Goal: Task Accomplishment & Management: Manage account settings

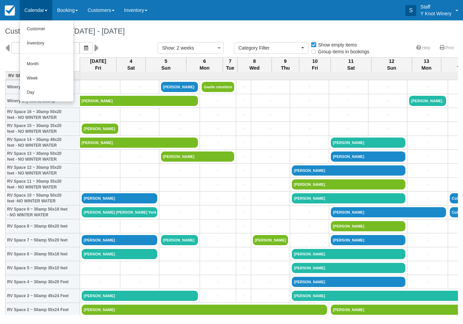
select select
click at [44, 10] on div at bounding box center [231, 162] width 463 height 324
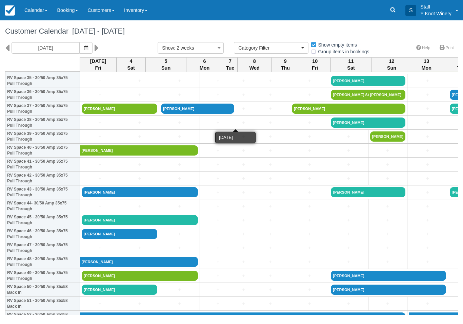
scroll to position [507, 0]
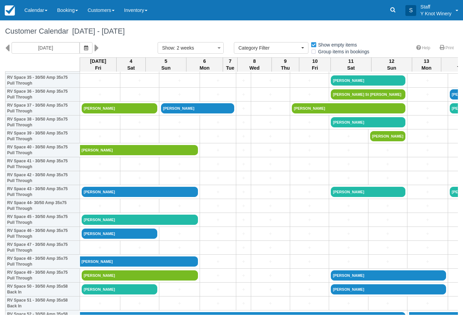
click at [80, 48] on button "button" at bounding box center [86, 48] width 13 height 12
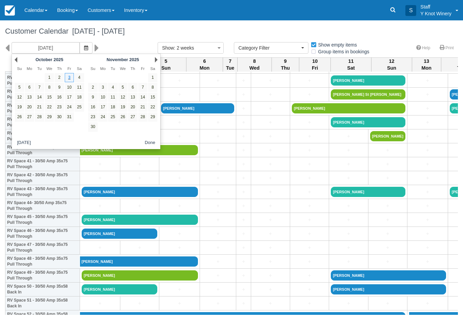
click at [50, 99] on link "15" at bounding box center [49, 97] width 9 height 9
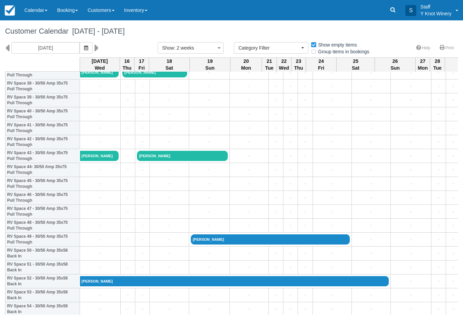
scroll to position [543, 0]
click at [80, 52] on button "button" at bounding box center [86, 48] width 13 height 12
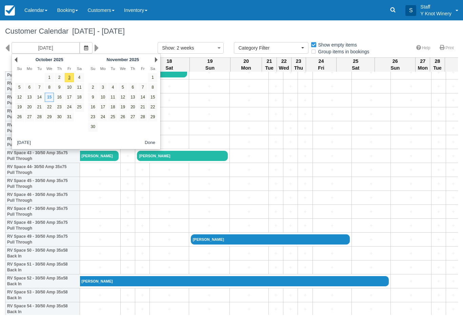
click at [50, 106] on link "22" at bounding box center [49, 106] width 9 height 9
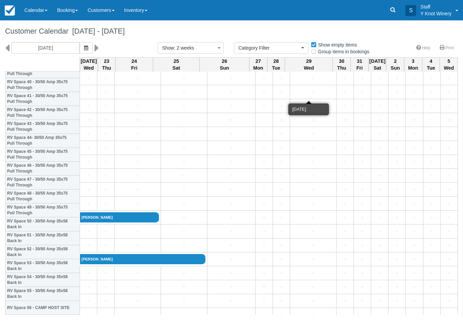
scroll to position [577, 0]
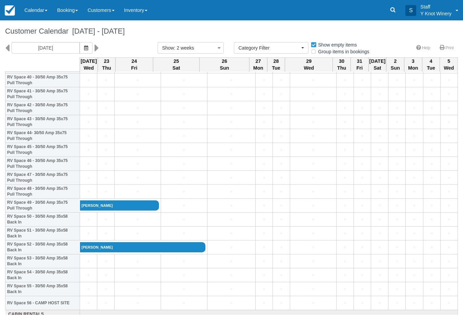
click at [84, 49] on icon "button" at bounding box center [86, 47] width 4 height 5
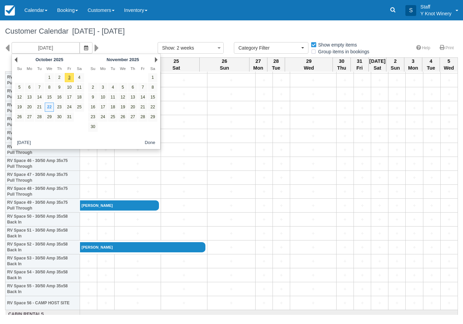
click at [48, 115] on link "29" at bounding box center [49, 116] width 9 height 9
type input "10/29/25"
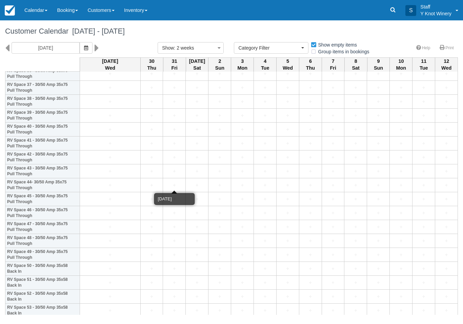
scroll to position [527, 0]
click at [102, 259] on link "+" at bounding box center [110, 255] width 57 height 7
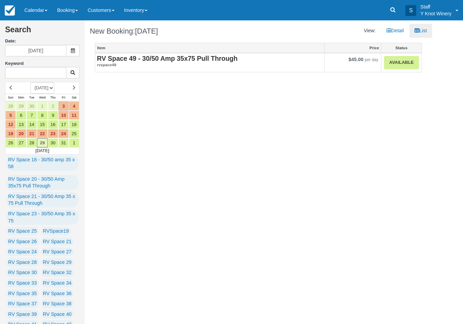
click at [400, 63] on link "Available" at bounding box center [401, 62] width 35 height 13
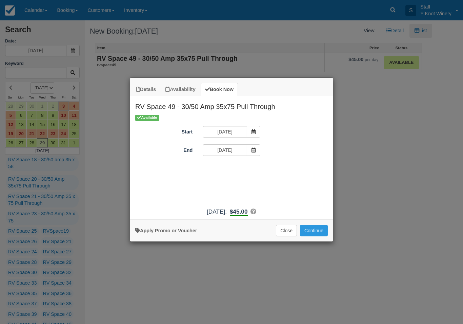
click at [283, 236] on button "Close" at bounding box center [286, 231] width 21 height 12
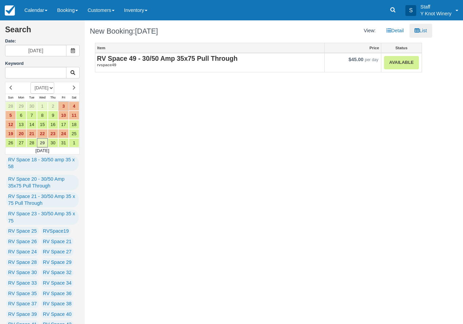
click at [36, 15] on link "Calendar" at bounding box center [36, 10] width 33 height 20
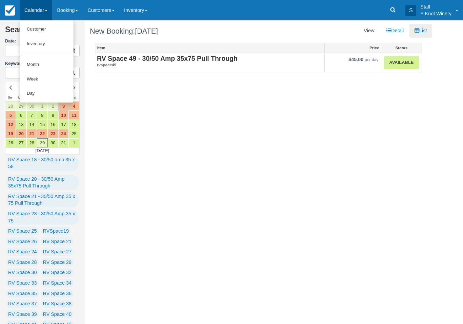
click at [57, 25] on link "Customer" at bounding box center [47, 29] width 54 height 15
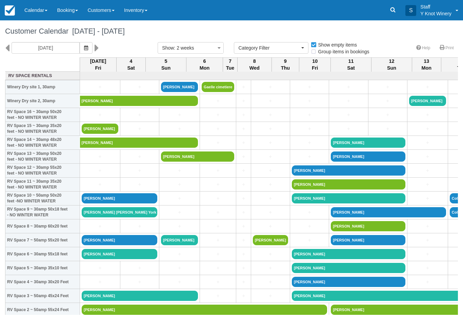
select select
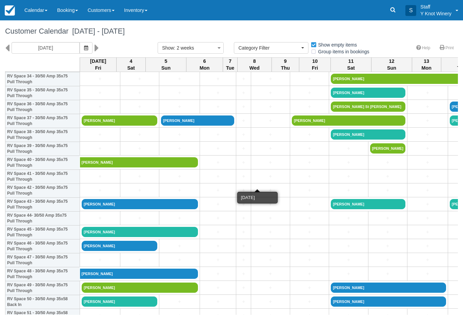
scroll to position [495, 0]
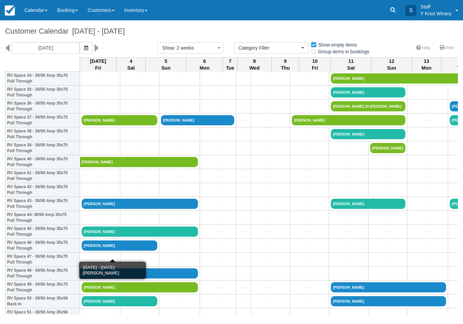
click at [120, 250] on link "Melissa Merrill" at bounding box center [120, 245] width 76 height 10
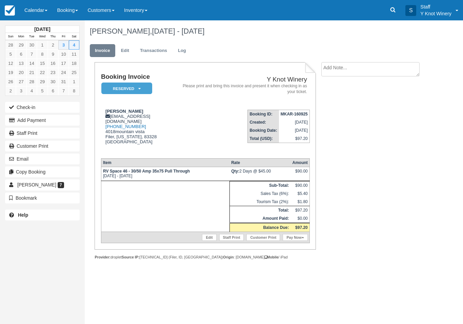
click at [63, 121] on button "Add Payment" at bounding box center [42, 120] width 75 height 11
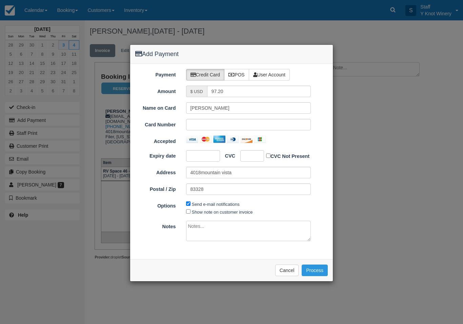
click at [239, 72] on label "POS" at bounding box center [236, 75] width 25 height 12
radio input "true"
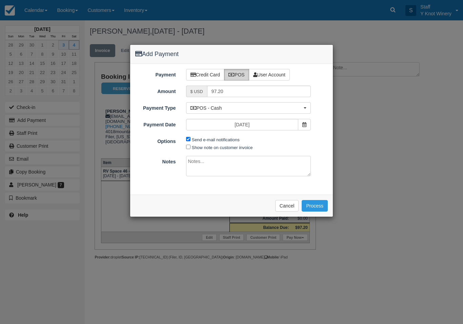
click at [319, 204] on button "Process" at bounding box center [315, 206] width 26 height 12
